Goal: Find specific fact: Find specific fact

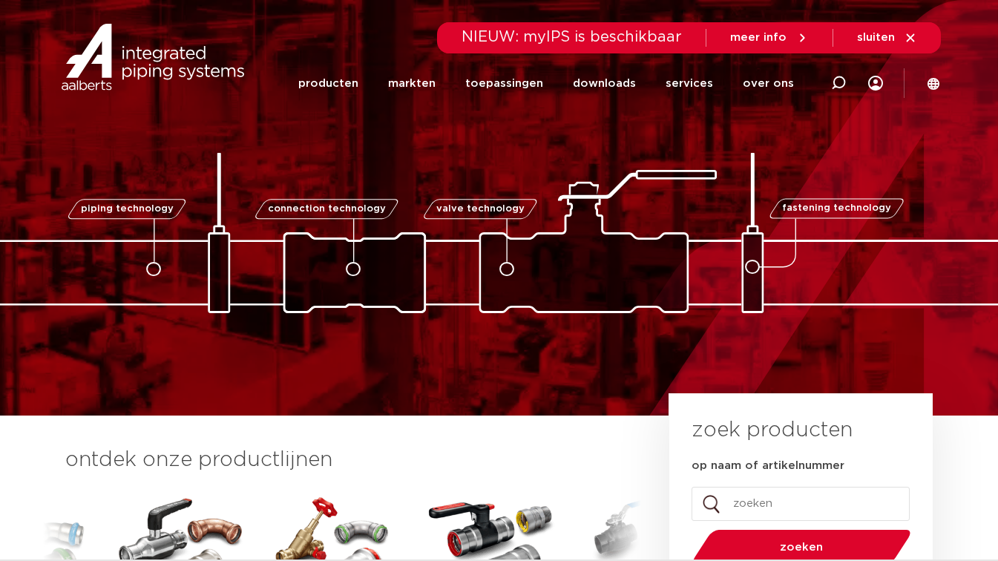
click at [833, 86] on icon at bounding box center [838, 83] width 15 height 15
type input "demontagebeugel"
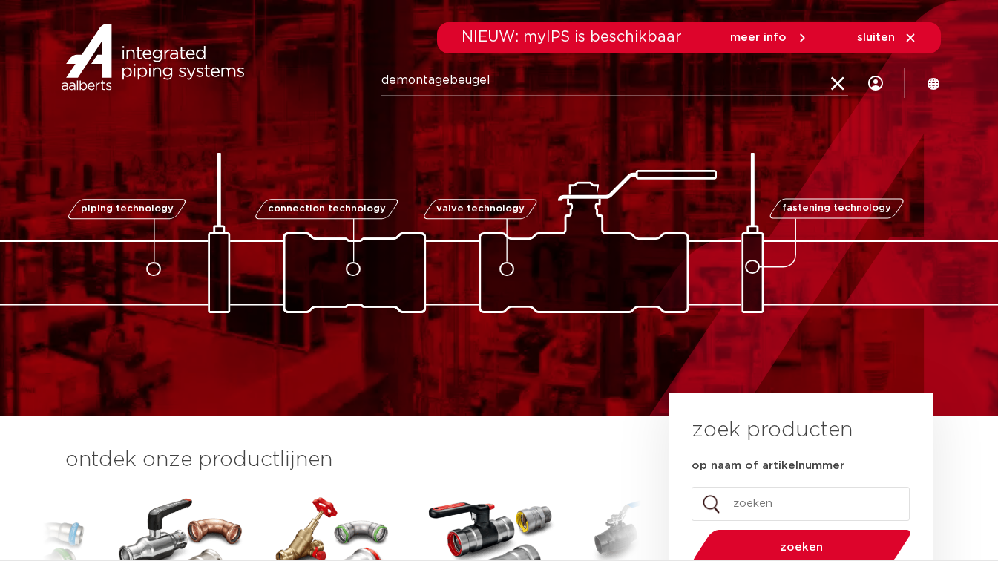
click at [729, 31] on link "meer info" at bounding box center [768, 37] width 79 height 13
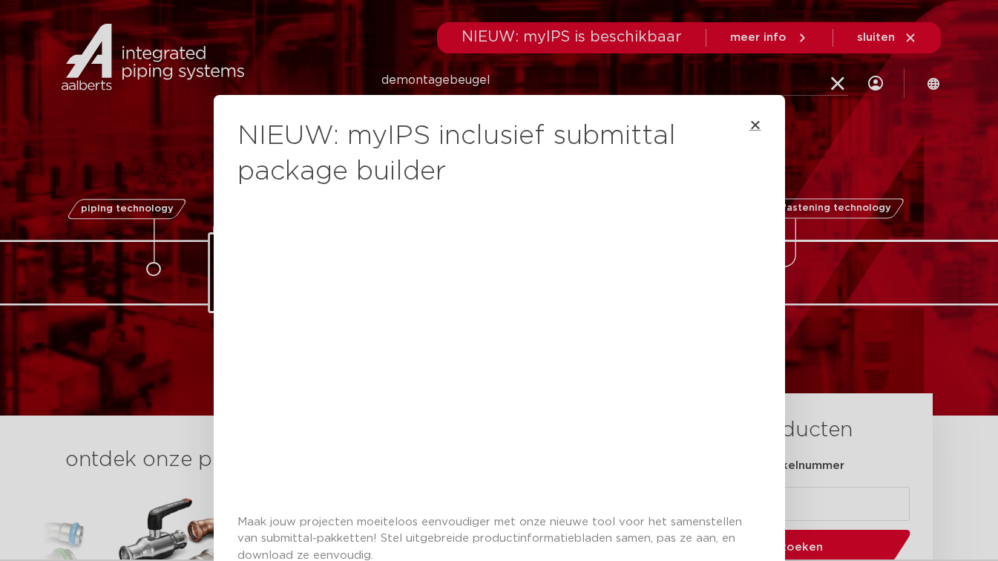
click at [754, 125] on icon "Close" at bounding box center [755, 125] width 12 height 12
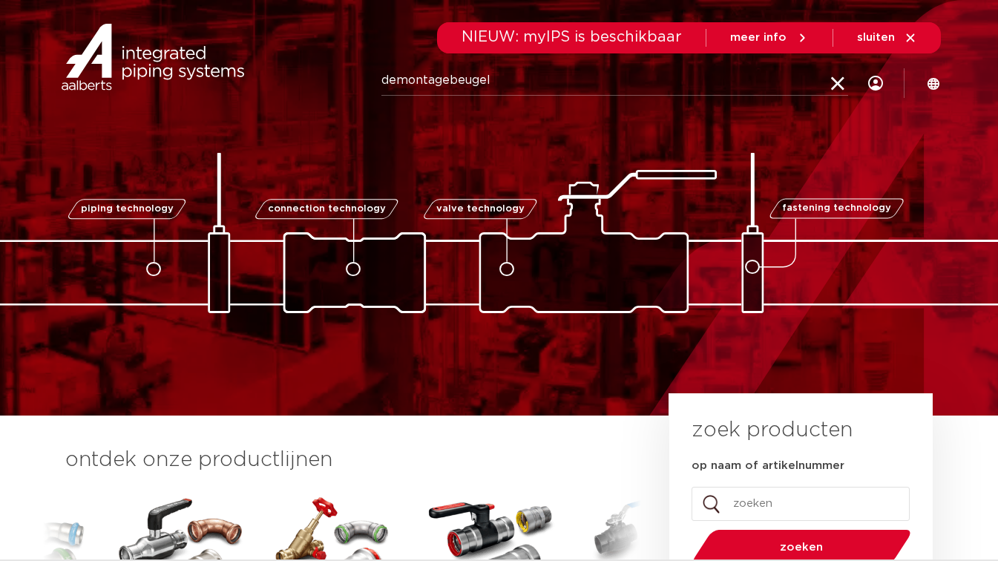
click at [680, 93] on input "demontagebeugel" at bounding box center [614, 81] width 467 height 30
click button "Zoeken" at bounding box center [0, 0] width 0 height 0
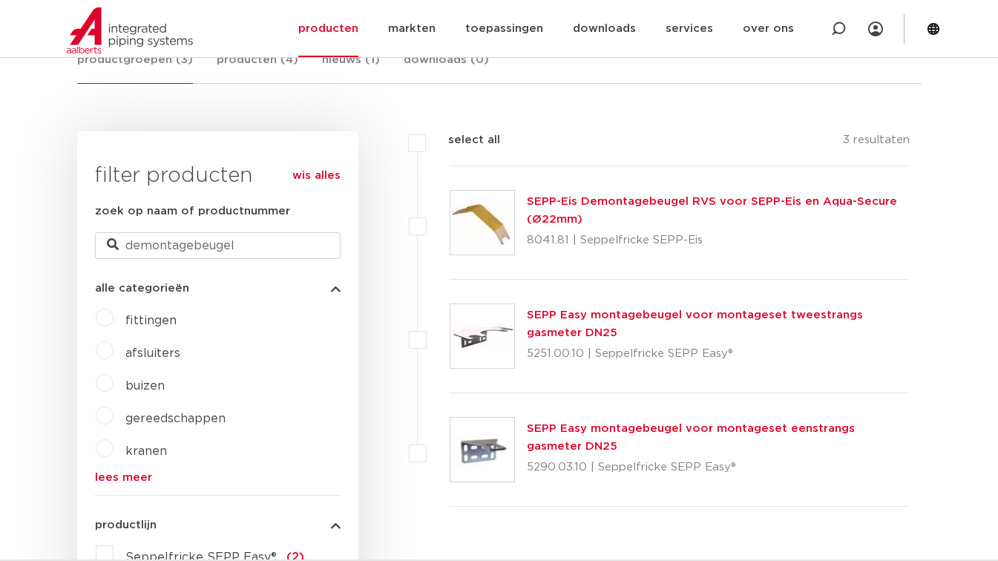
click at [568, 200] on link "SEPP-Eis Demontagebeugel RVS voor SEPP-Eis en Aqua-Secure (Ø22mm)" at bounding box center [712, 210] width 370 height 29
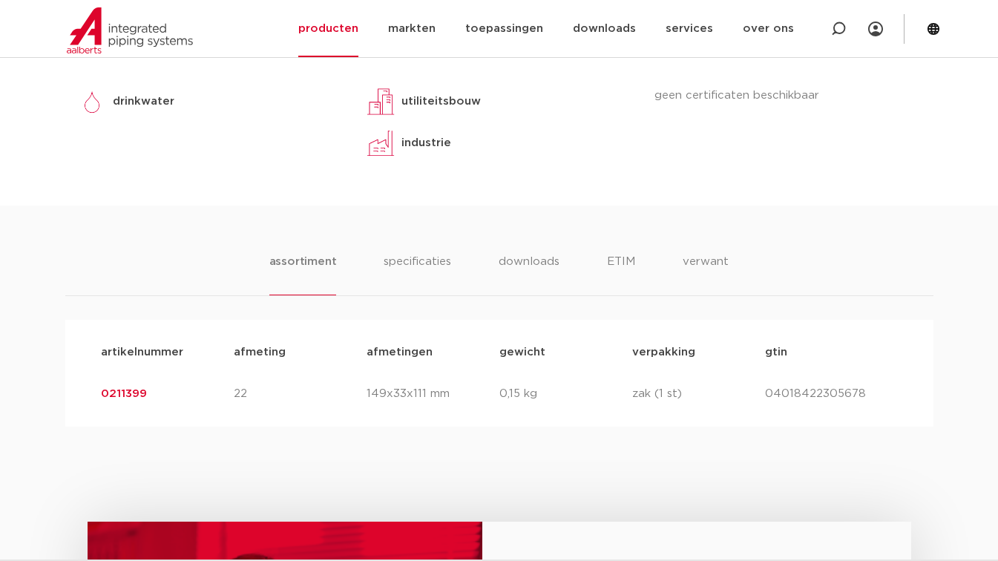
scroll to position [792, 0]
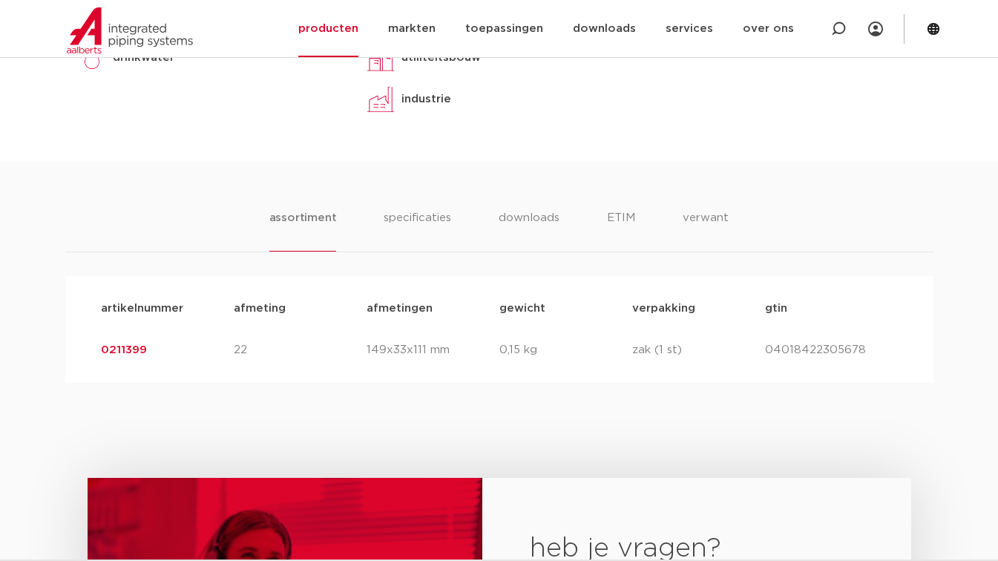
drag, startPoint x: 147, startPoint y: 350, endPoint x: 96, endPoint y: 350, distance: 50.5
click at [96, 350] on div "artikelnummer 0211399 afmeting 22 [GEOGRAPHIC_DATA] 149x33x111 mm gewicht 0,15 …" at bounding box center [499, 350] width 821 height 42
copy link "0211399"
